Goal: Check status: Check status

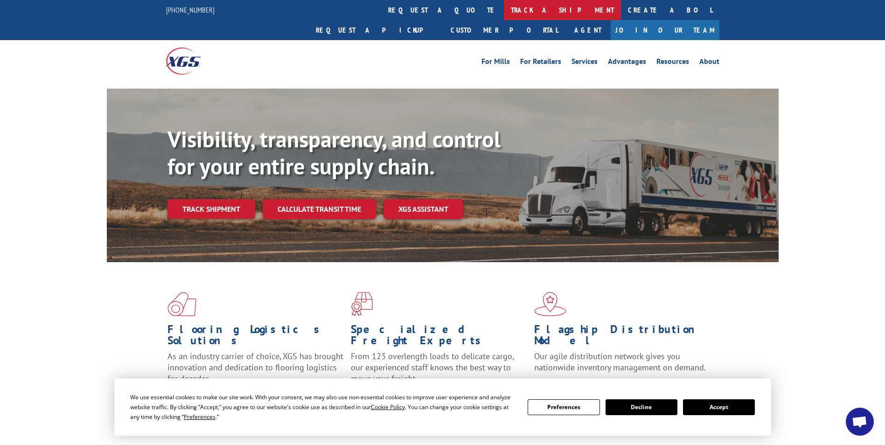
click at [504, 9] on link "track a shipment" at bounding box center [562, 10] width 117 height 20
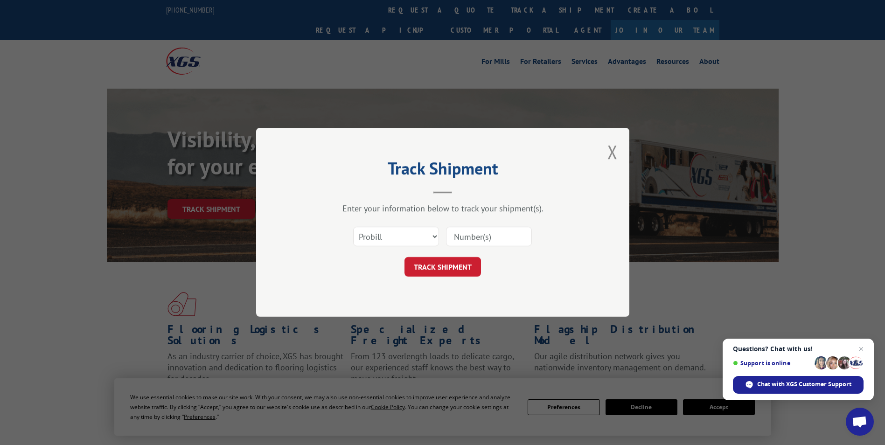
click at [455, 235] on input at bounding box center [489, 237] width 86 height 20
paste input "641061734"
type input "641061734"
click at [442, 255] on form "Select category... Probill BOL PO 641061734 TRACK SHIPMENT" at bounding box center [443, 248] width 280 height 55
click at [860, 349] on span "Open chat" at bounding box center [861, 349] width 12 height 12
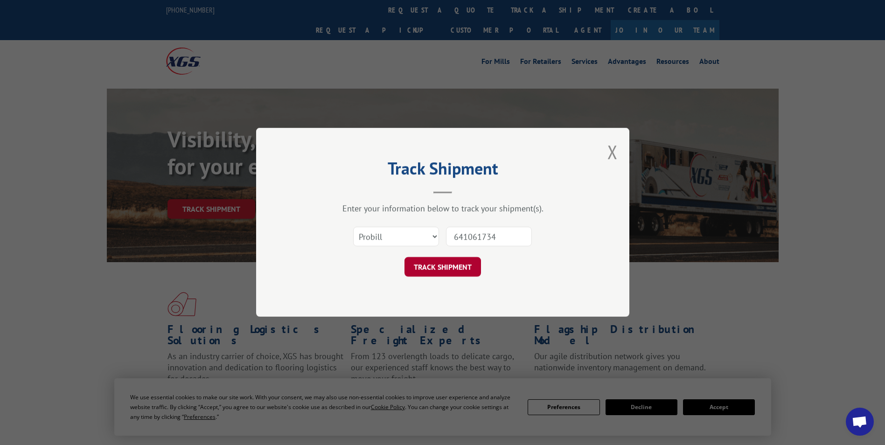
click at [441, 266] on button "TRACK SHIPMENT" at bounding box center [442, 267] width 76 height 20
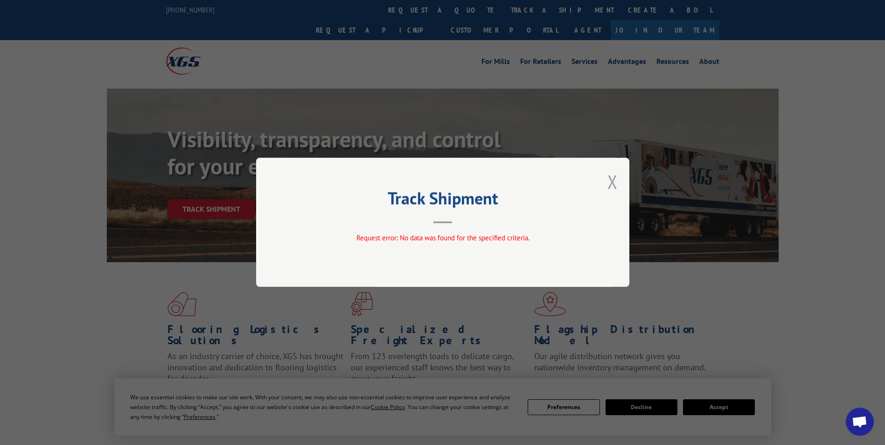
click at [607, 181] on button "Close modal" at bounding box center [612, 181] width 10 height 25
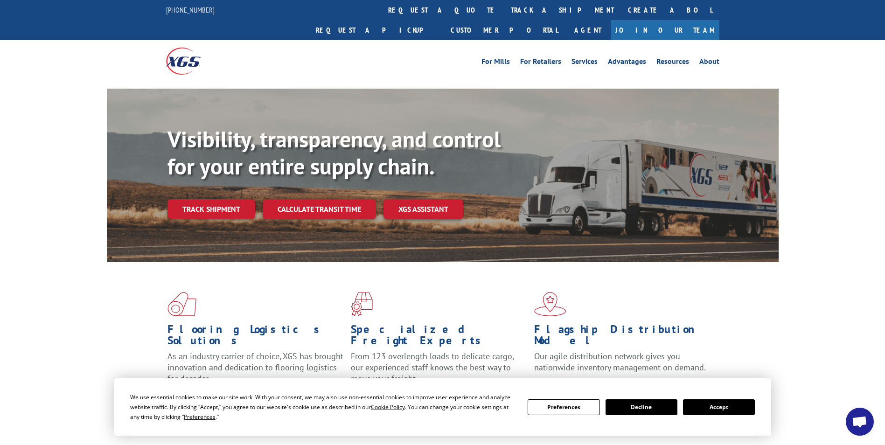
click at [198, 199] on link "Track shipment" at bounding box center [211, 209] width 88 height 20
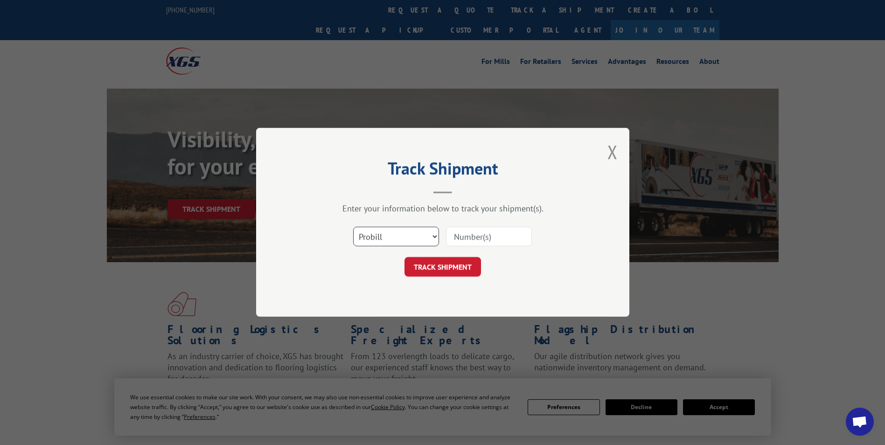
click at [415, 236] on select "Select category... Probill BOL PO" at bounding box center [396, 237] width 86 height 20
select select "bol"
click at [353, 227] on select "Select category... Probill BOL PO" at bounding box center [396, 237] width 86 height 20
click at [474, 236] on input at bounding box center [489, 237] width 86 height 20
paste input "641061734"
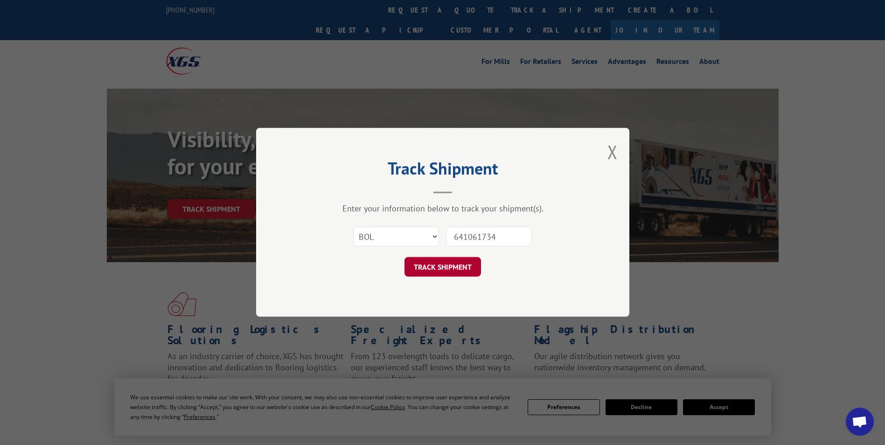
type input "641061734"
click at [461, 262] on button "TRACK SHIPMENT" at bounding box center [442, 267] width 76 height 20
